Goal: Task Accomplishment & Management: Manage account settings

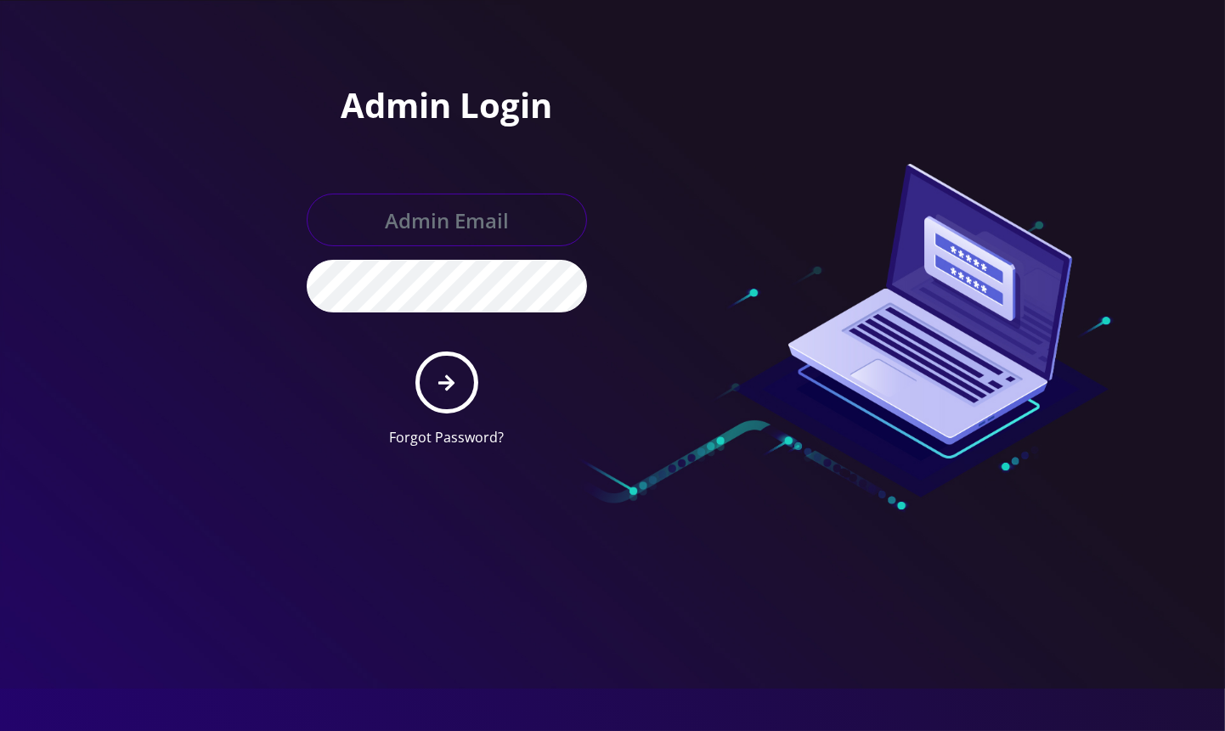
type input "angel@teltik.com"
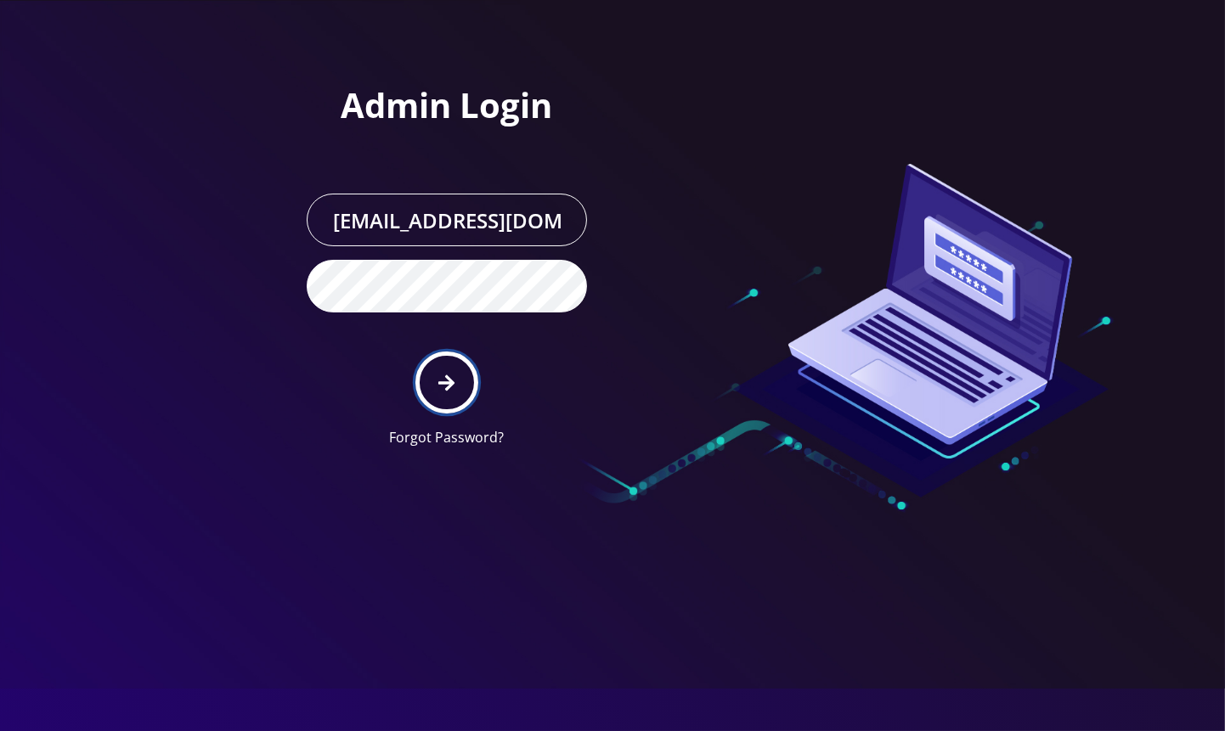
click at [463, 389] on button "submit" at bounding box center [446, 383] width 62 height 62
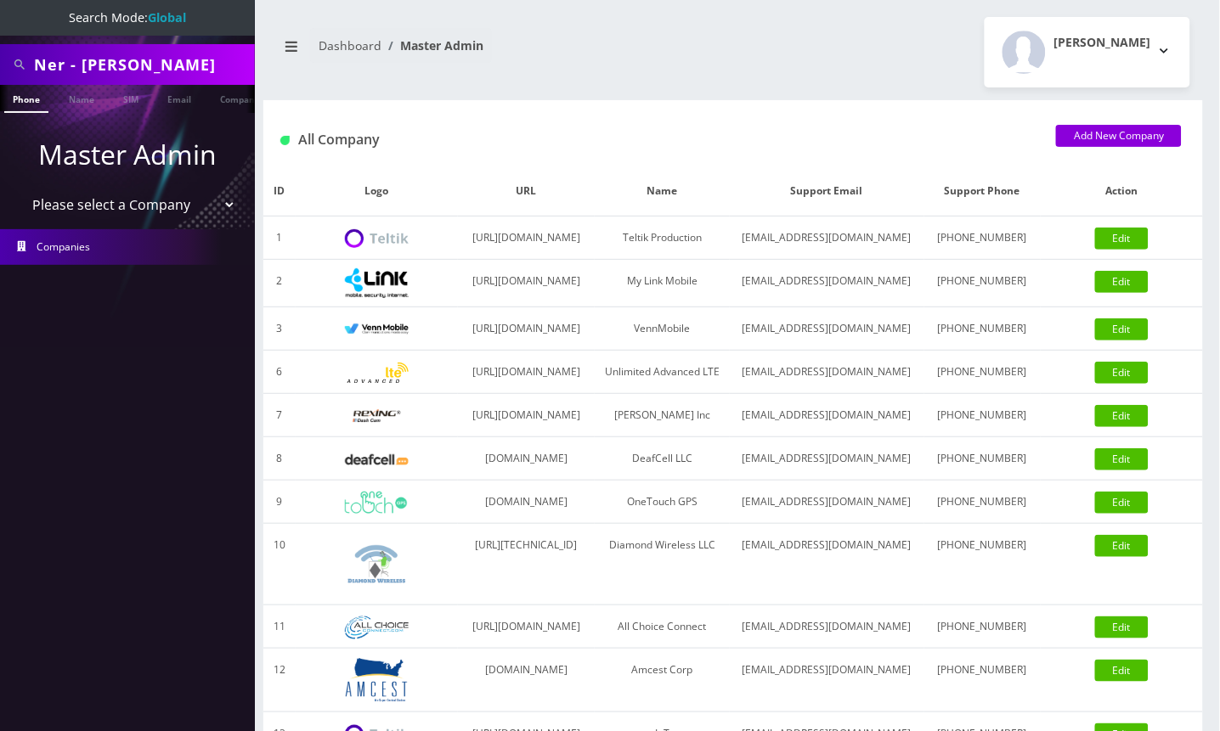
click at [69, 65] on input "Ner - Hershy Perkel" at bounding box center [142, 64] width 217 height 32
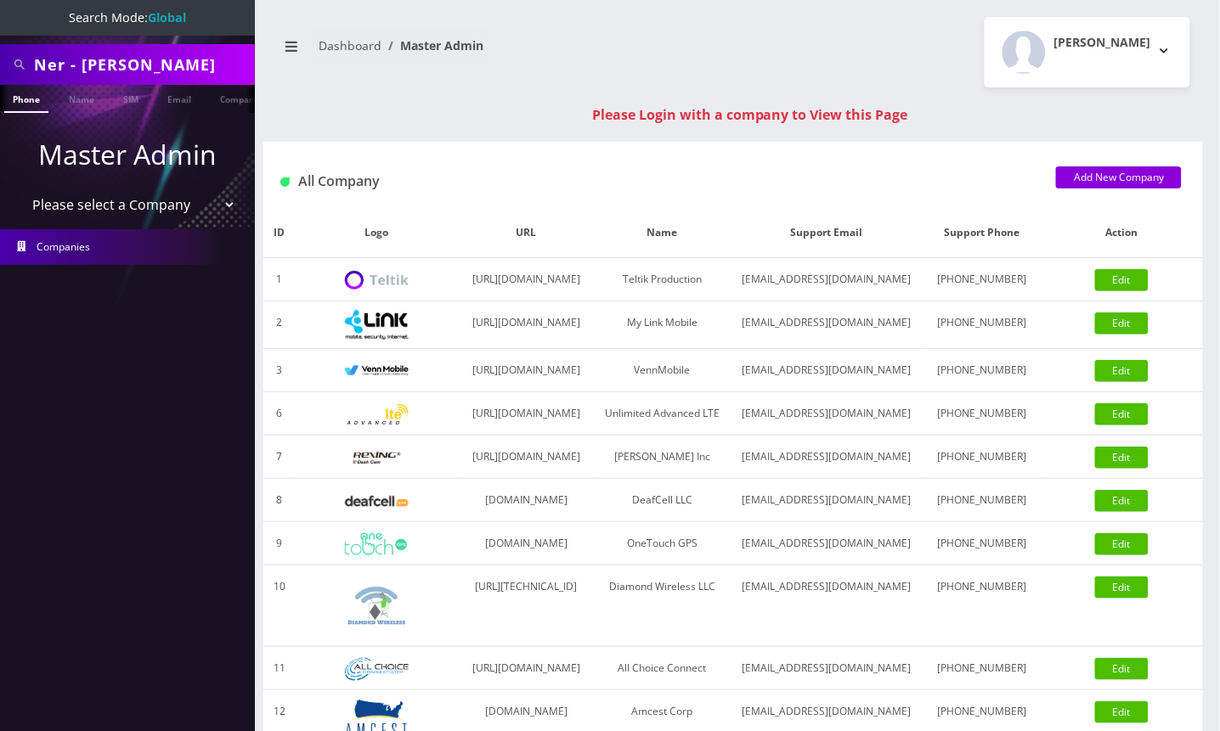
click at [123, 61] on input "Ner - Hershy Perkel" at bounding box center [142, 64] width 217 height 32
paste input "4439480822"
type input "4439480822"
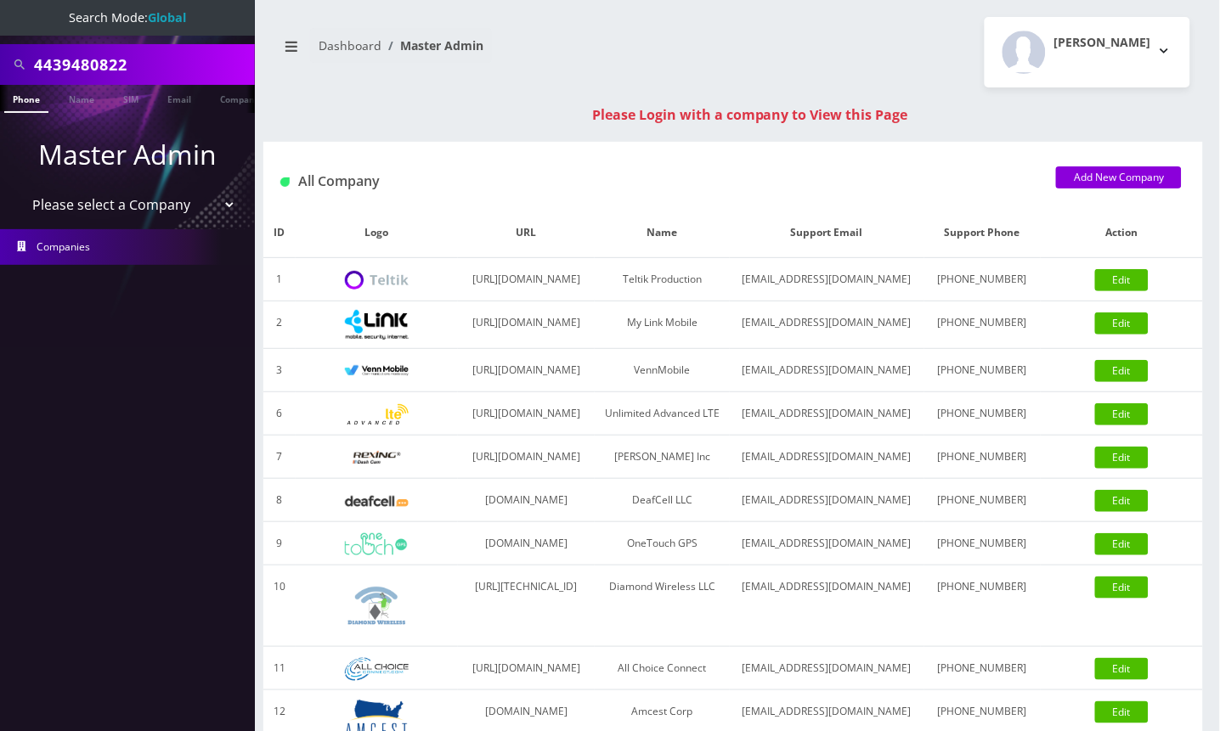
click at [14, 99] on li at bounding box center [8, 103] width 17 height 42
click at [30, 96] on link "Phone" at bounding box center [26, 99] width 44 height 28
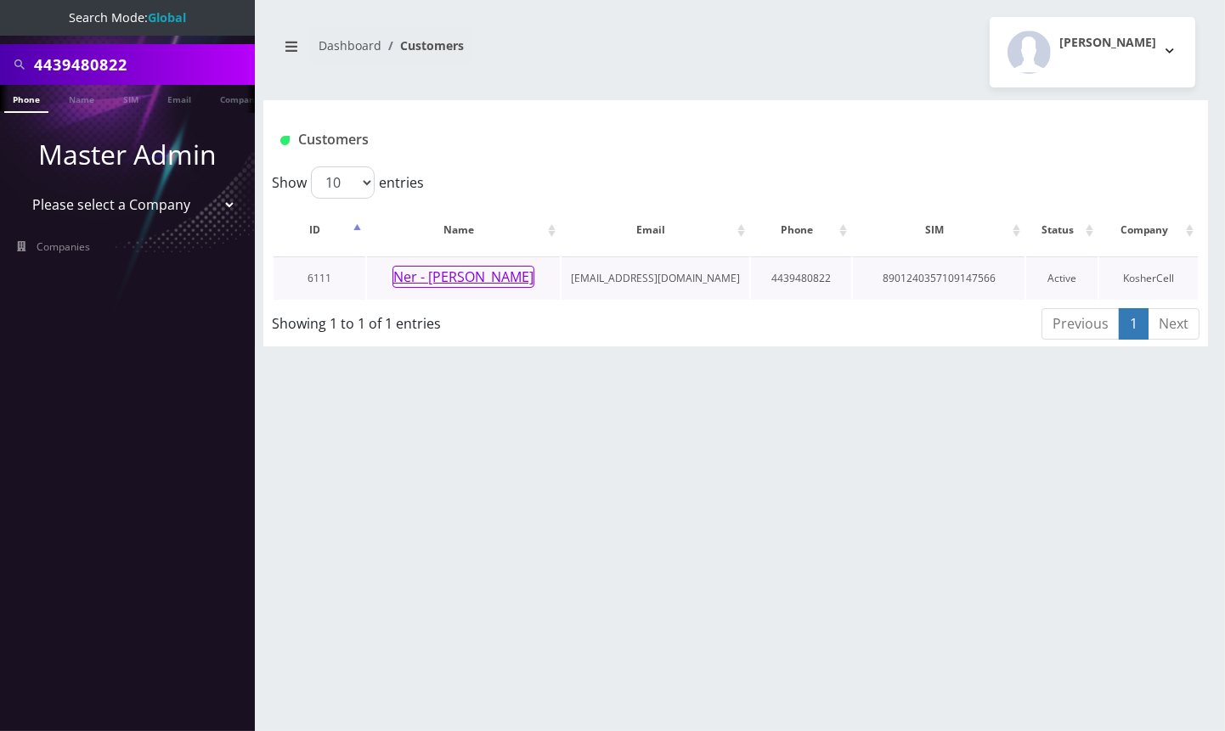
click at [487, 272] on button "Ner - [PERSON_NAME]" at bounding box center [463, 277] width 142 height 22
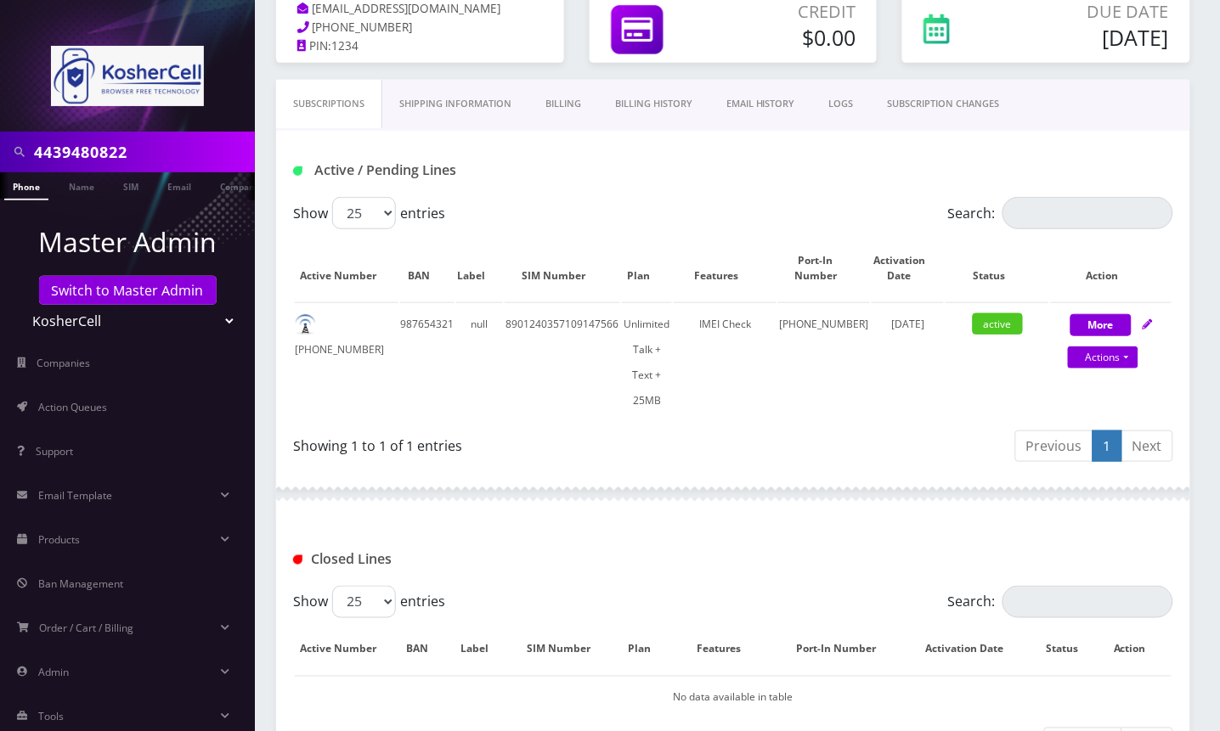
scroll to position [166, 0]
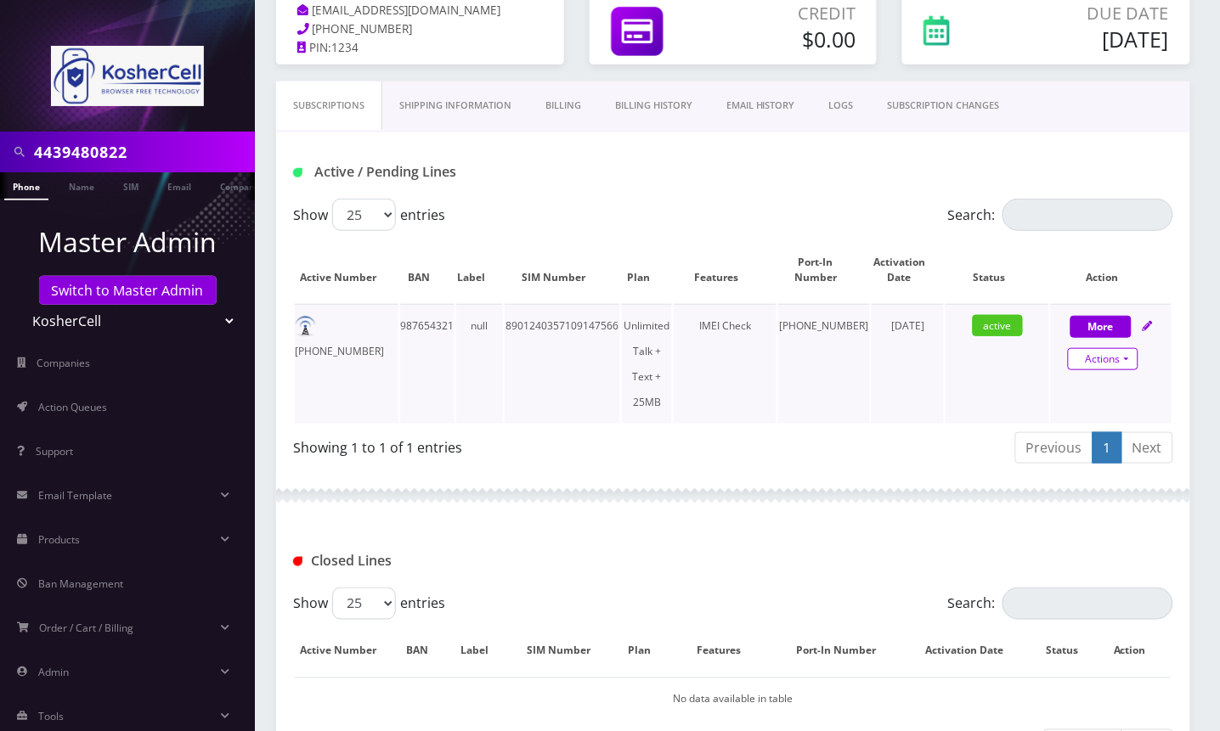
click at [1107, 370] on link "Actions" at bounding box center [1103, 359] width 70 height 22
select select "364"
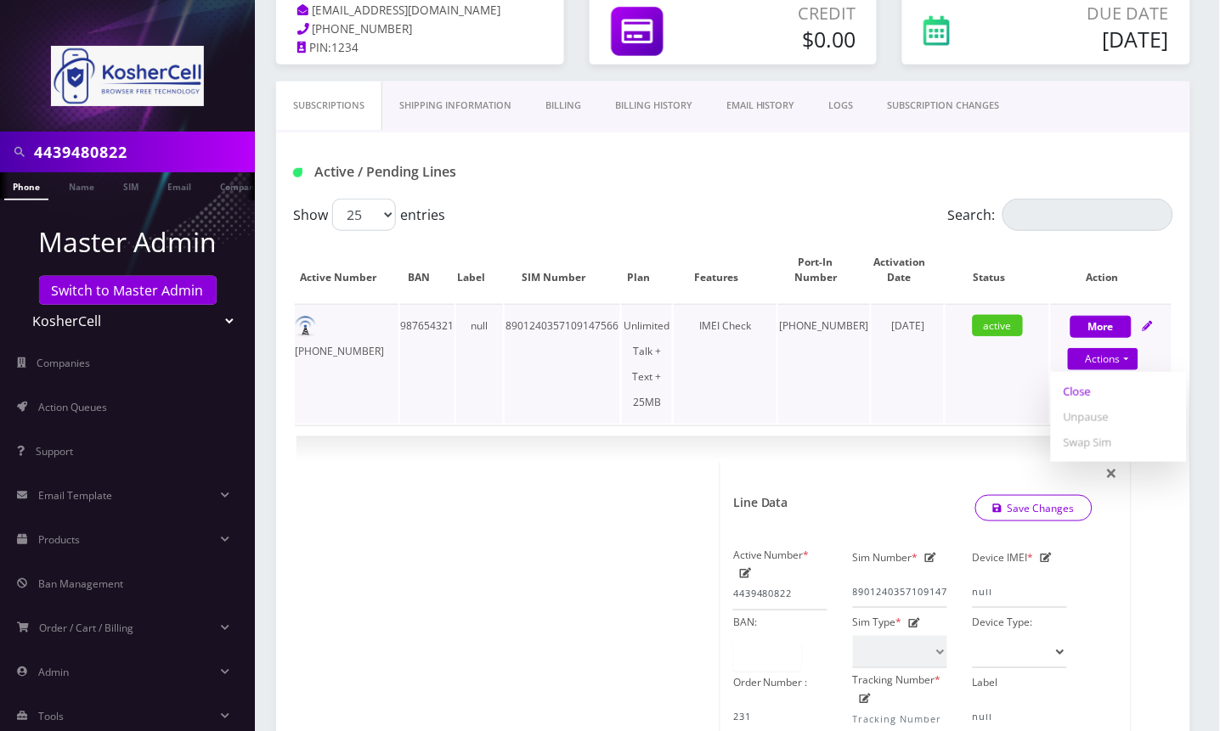
click at [1080, 404] on link "Close" at bounding box center [1119, 391] width 136 height 25
type input "08/31/2025"
select select "364"
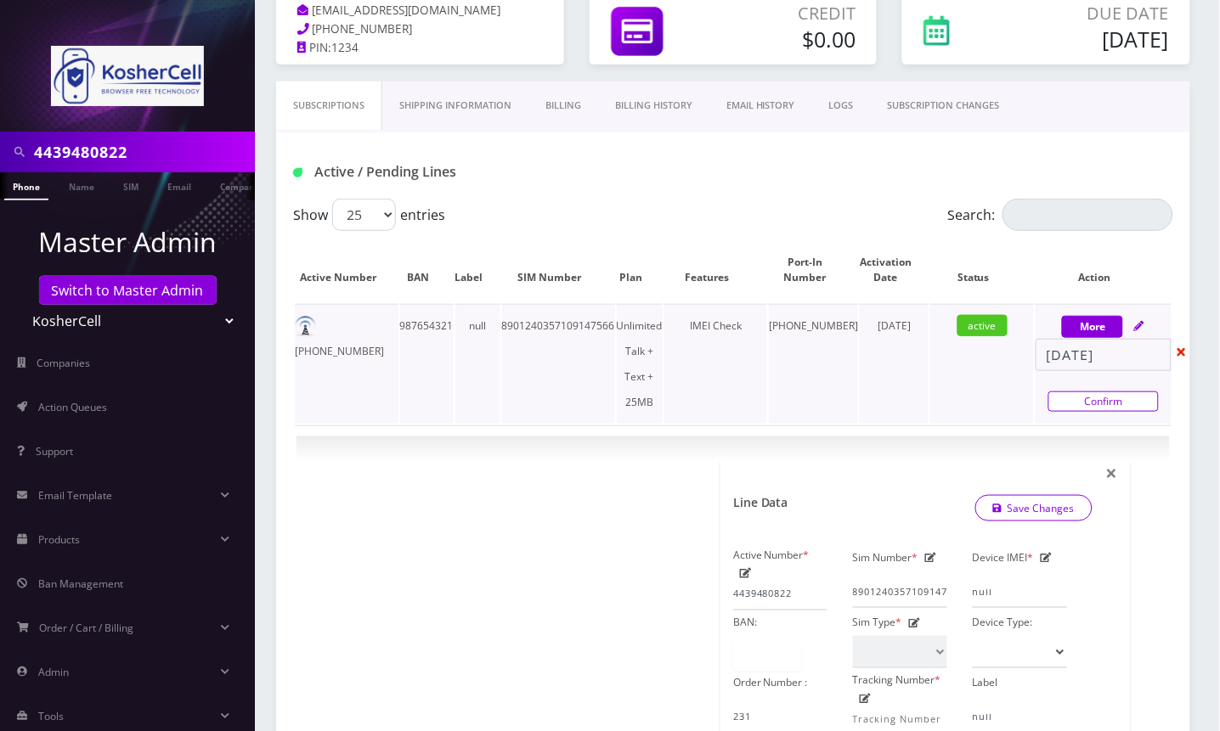
click at [1081, 412] on link "Confirm" at bounding box center [1103, 402] width 110 height 20
select select "364"
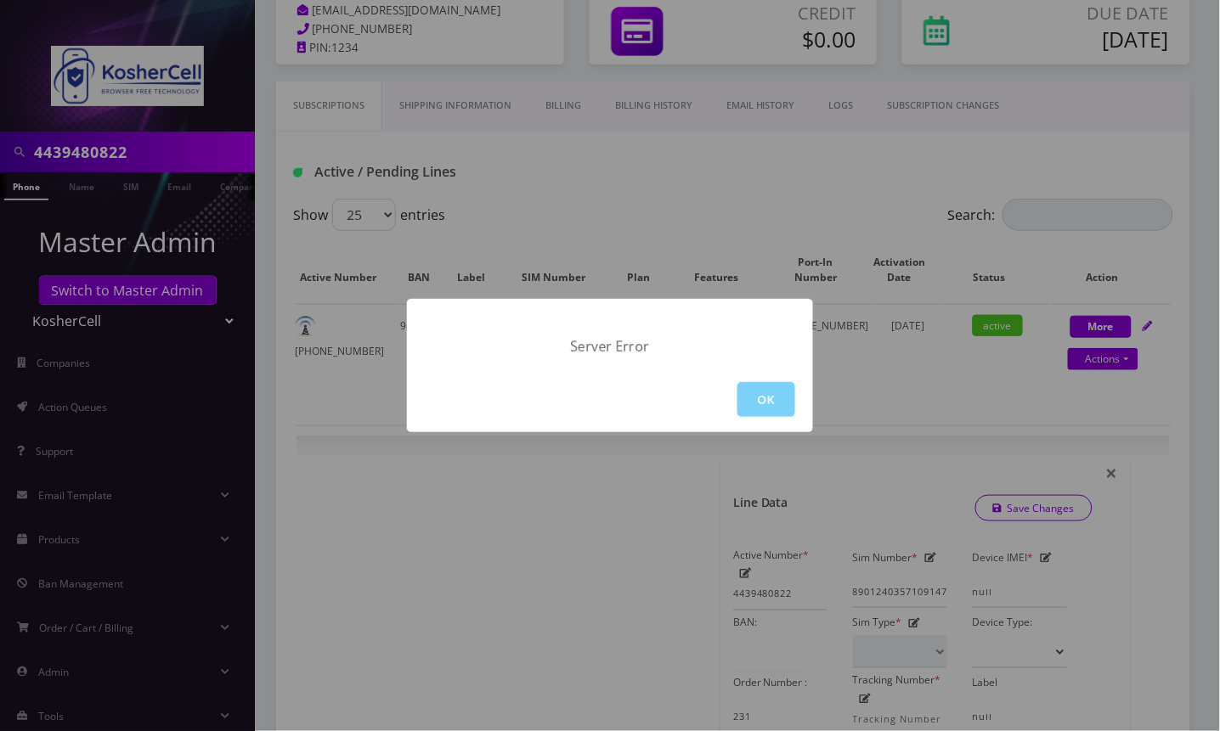
click at [657, 178] on div "Server Error OK" at bounding box center [610, 365] width 1220 height 731
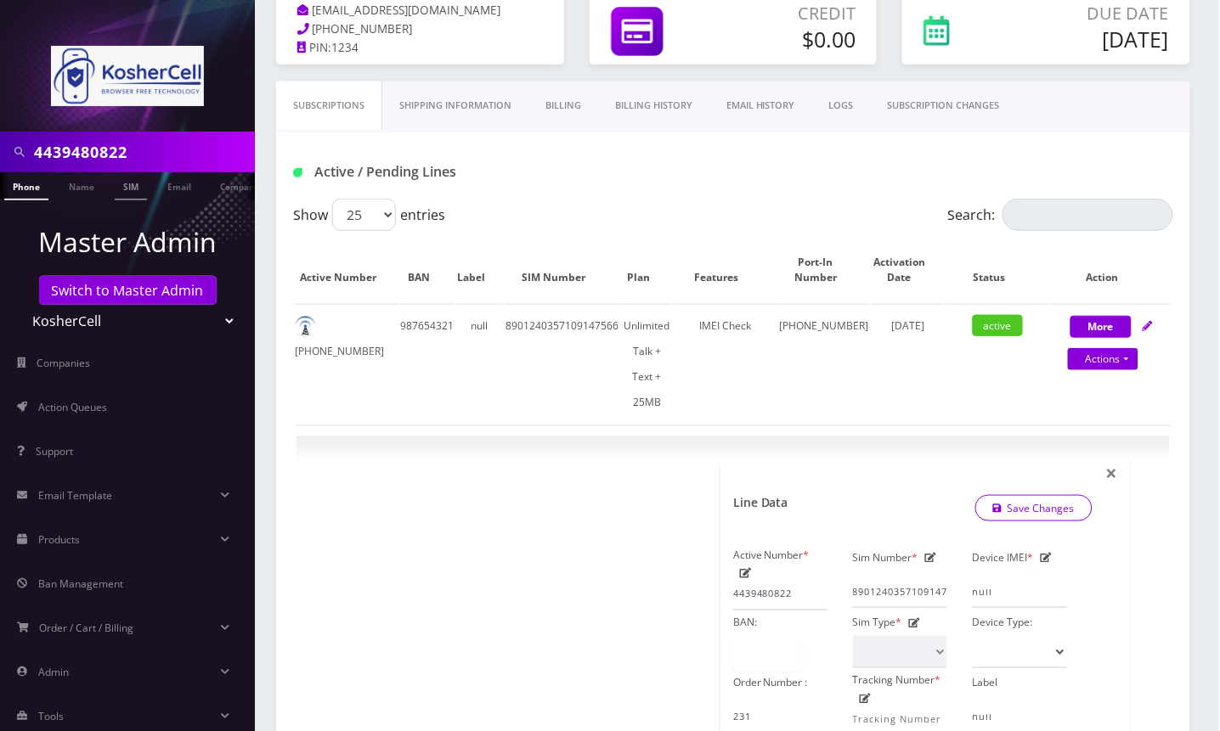
scroll to position [0, 8]
click at [21, 194] on link "Phone" at bounding box center [19, 186] width 44 height 28
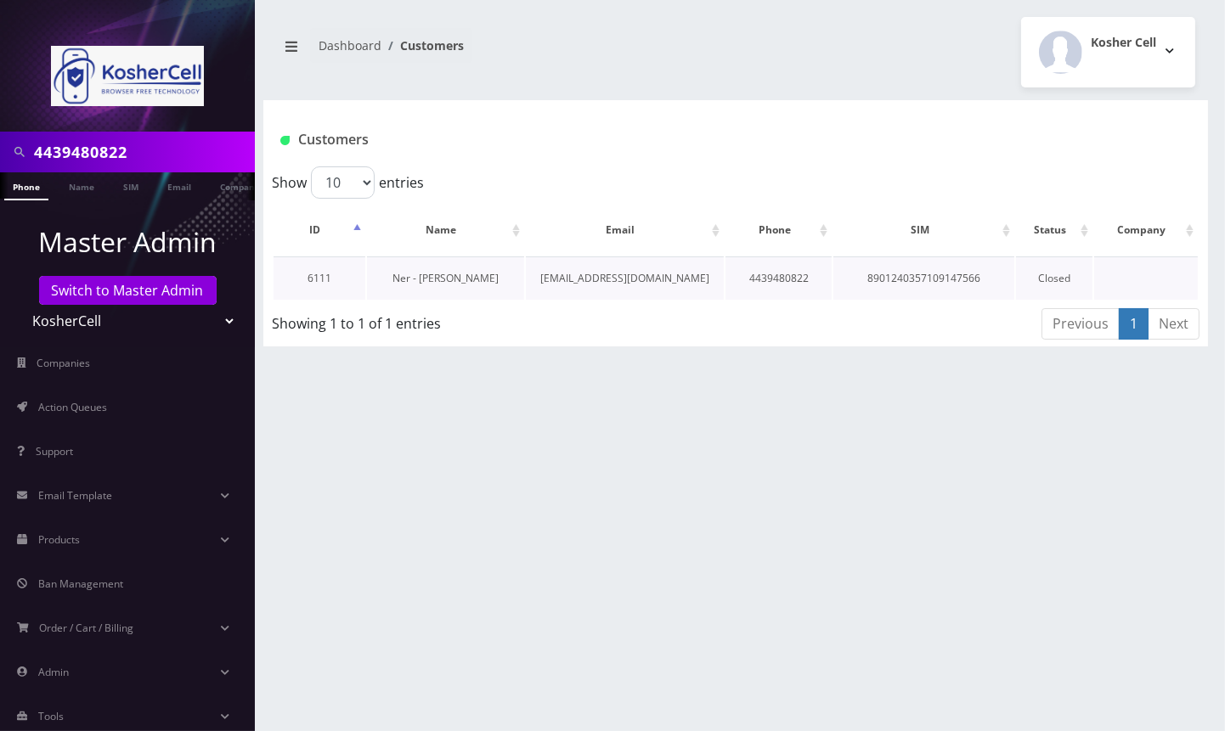
click at [464, 279] on link "Ner - [PERSON_NAME]" at bounding box center [445, 278] width 106 height 14
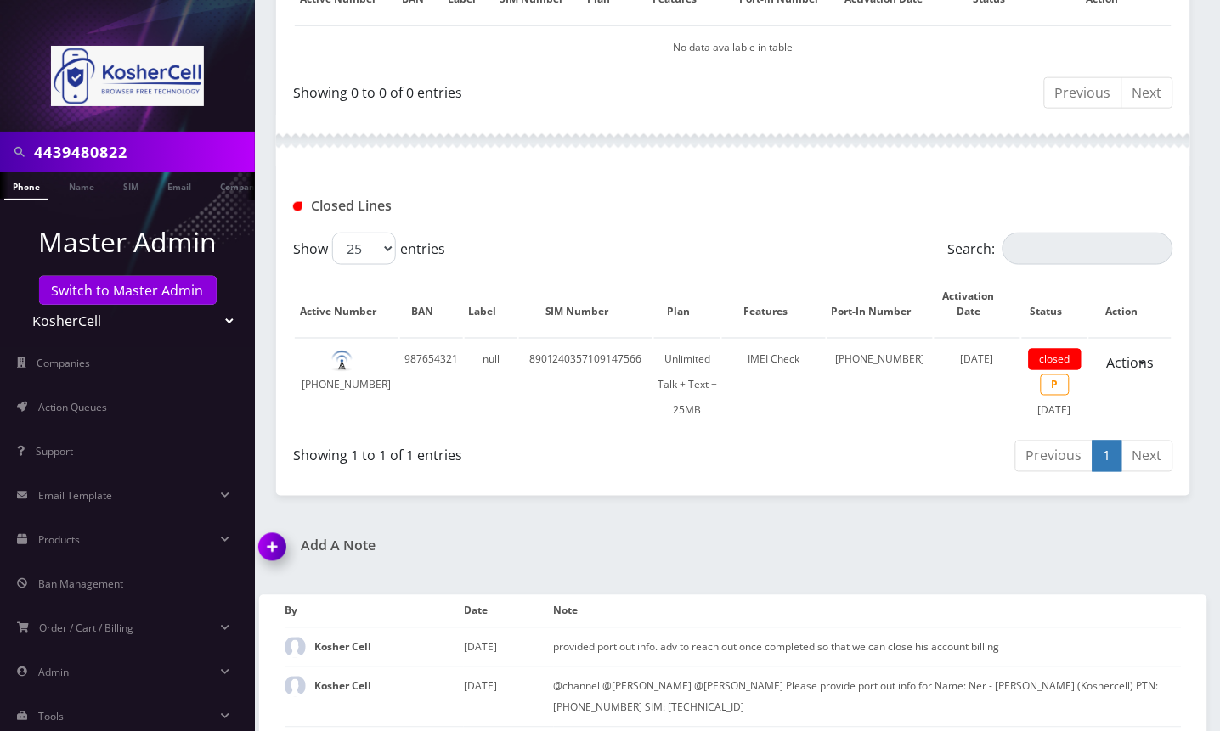
scroll to position [226, 0]
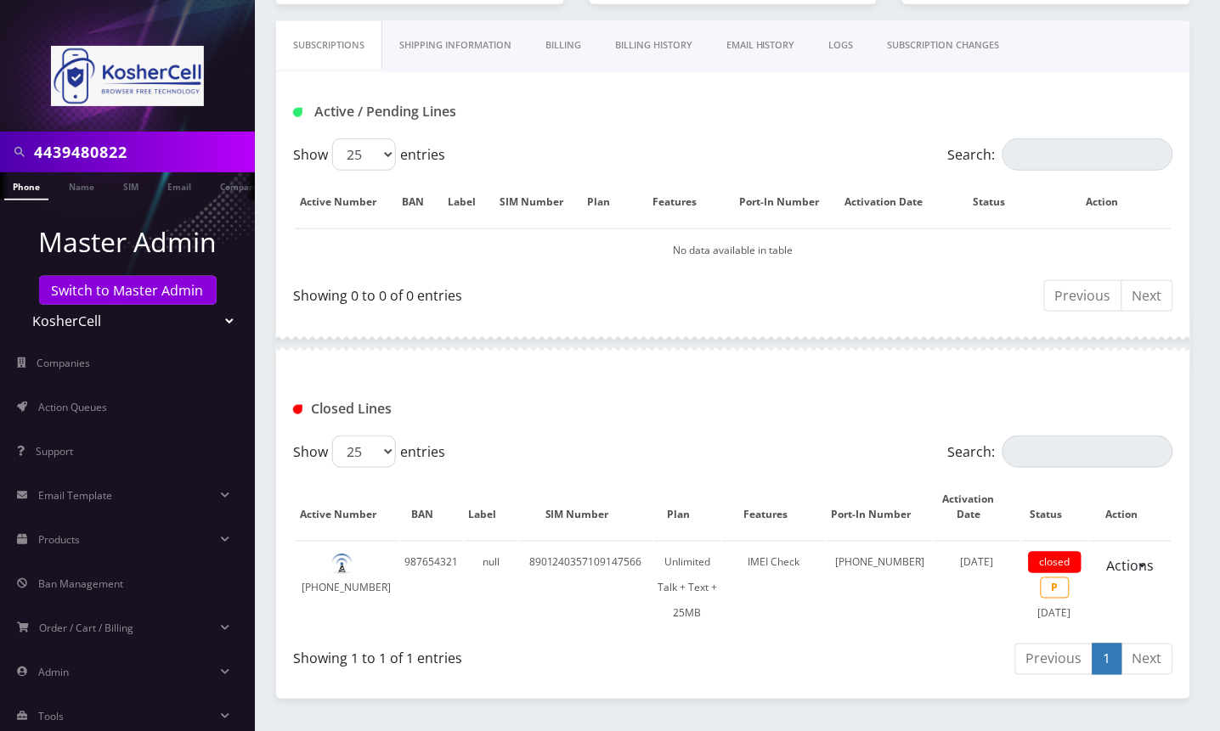
click at [576, 70] on link "Billing" at bounding box center [563, 45] width 70 height 48
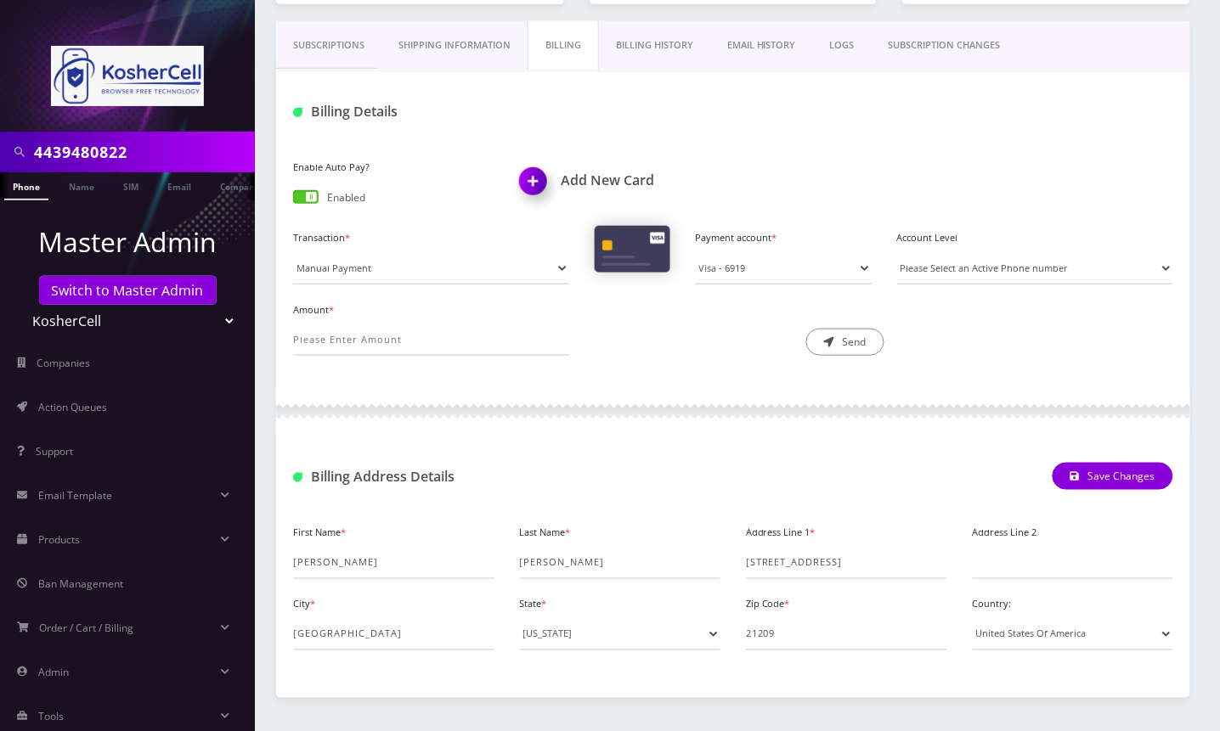
click at [302, 204] on span at bounding box center [305, 197] width 25 height 14
click at [293, 200] on input "checkbox" at bounding box center [293, 200] width 0 height 0
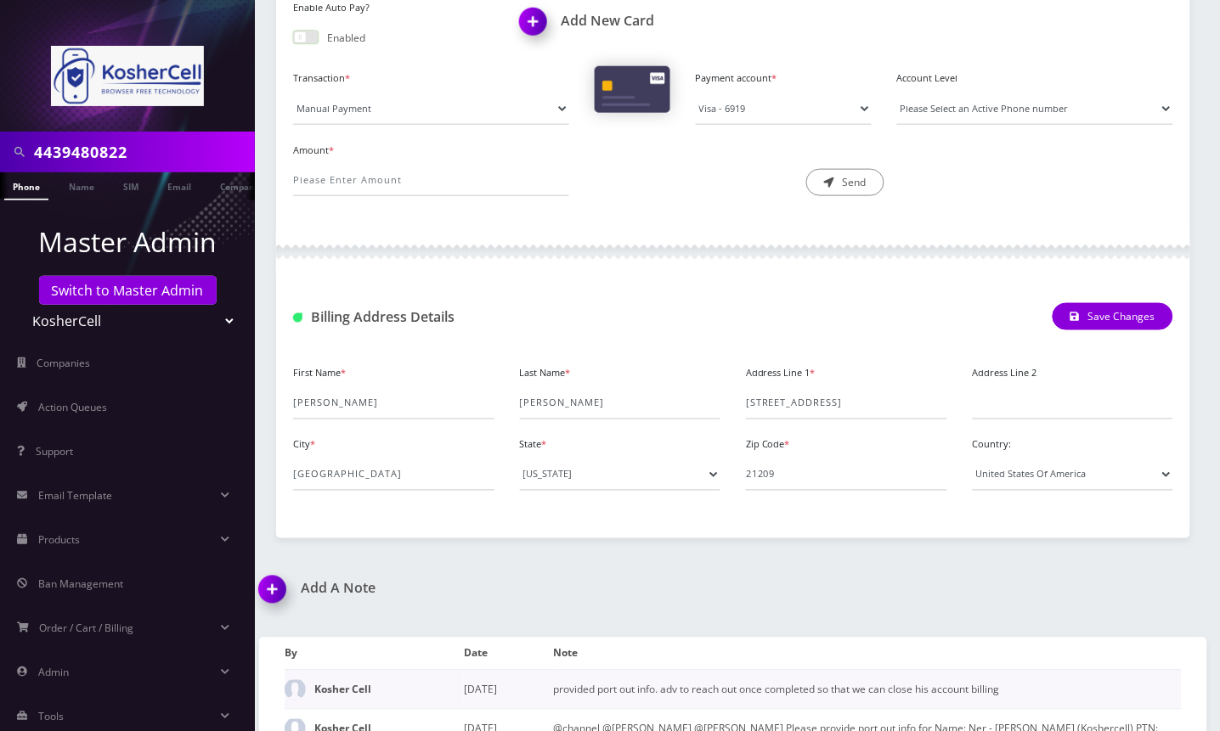
scroll to position [618, 0]
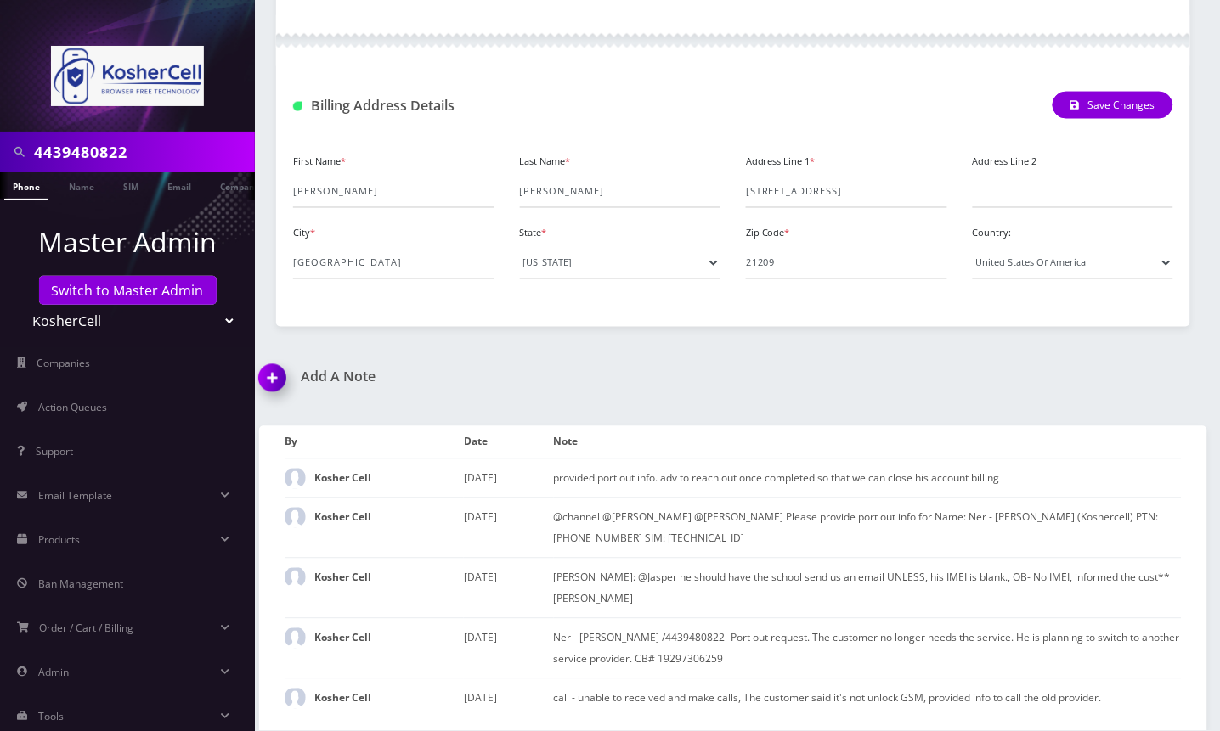
click at [277, 374] on img at bounding box center [276, 384] width 50 height 50
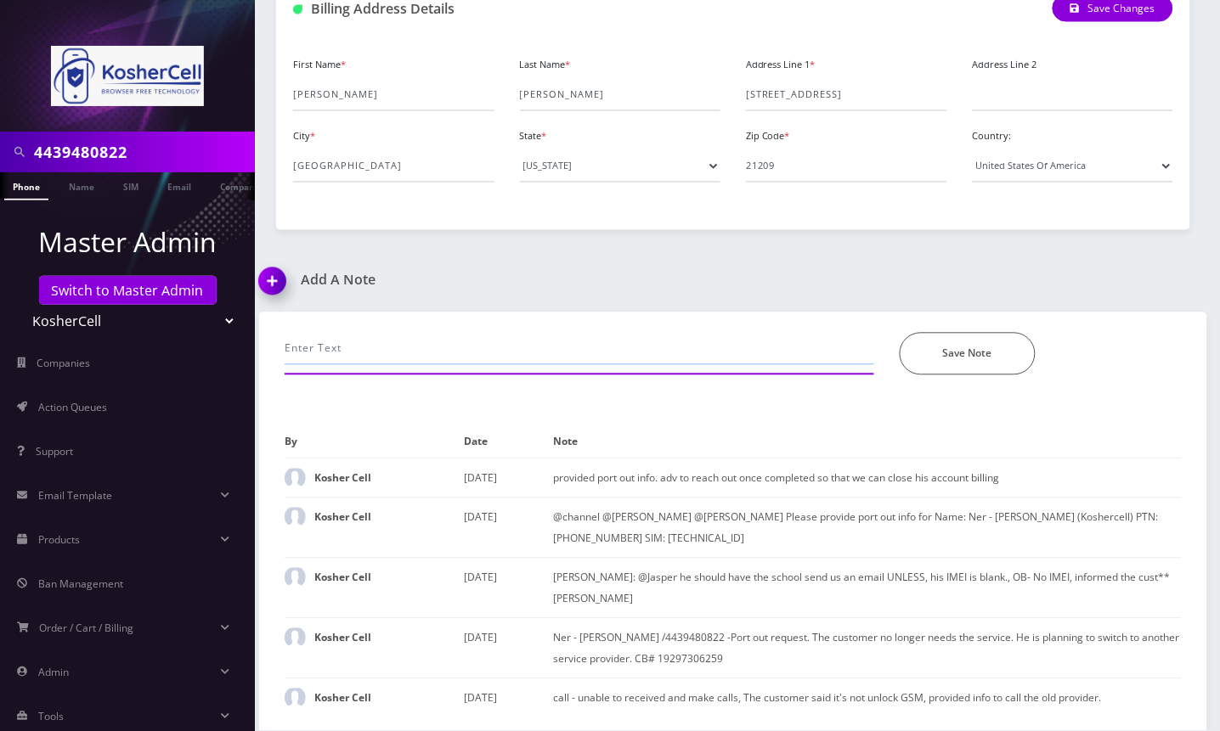
click at [416, 348] on input "text" at bounding box center [579, 349] width 589 height 32
type input "ported out as of [DATE] per ultra, closed in csr and disabled ap--Angel"
click at [912, 349] on button "Save Note" at bounding box center [967, 354] width 136 height 42
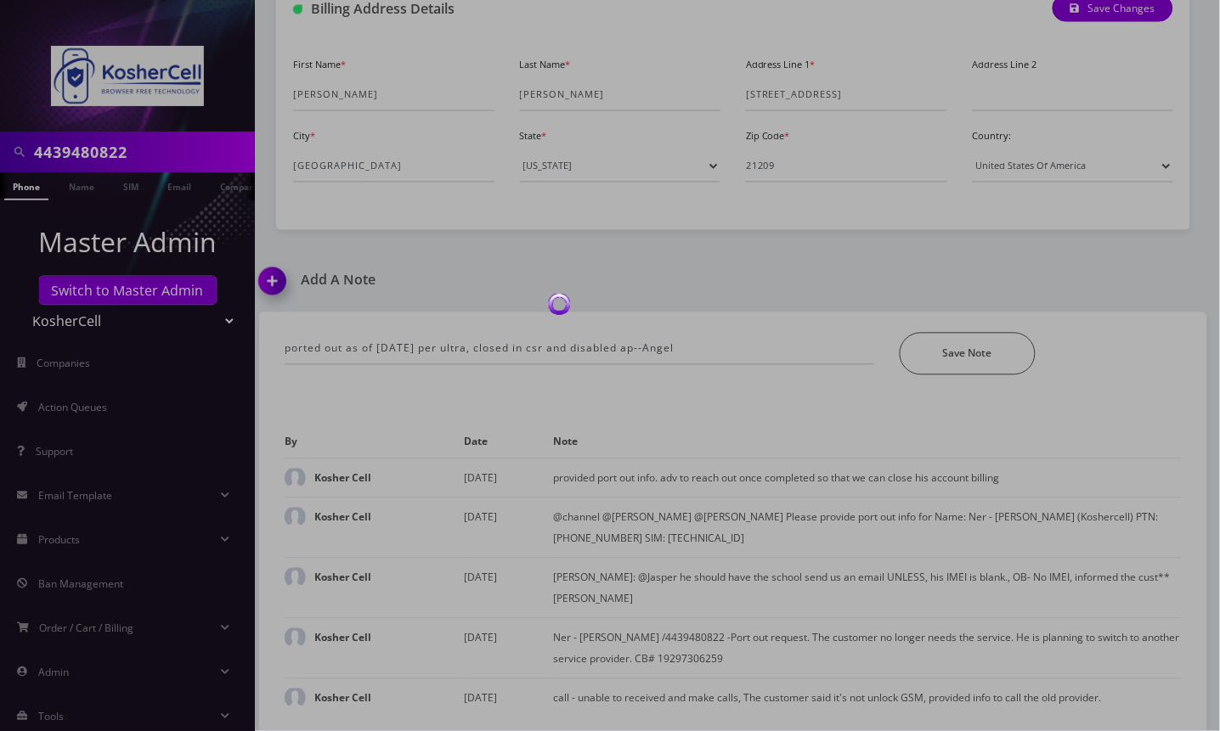
scroll to position [657, 0]
